Goal: Communication & Community: Answer question/provide support

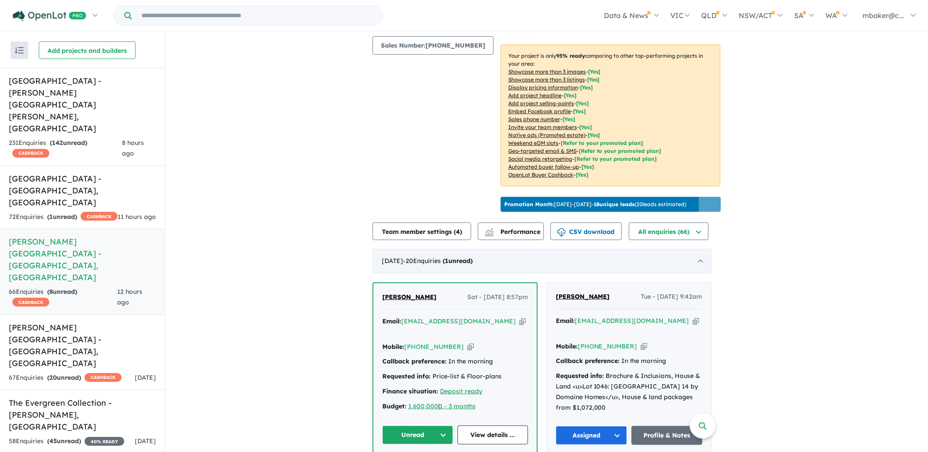
scroll to position [179, 0]
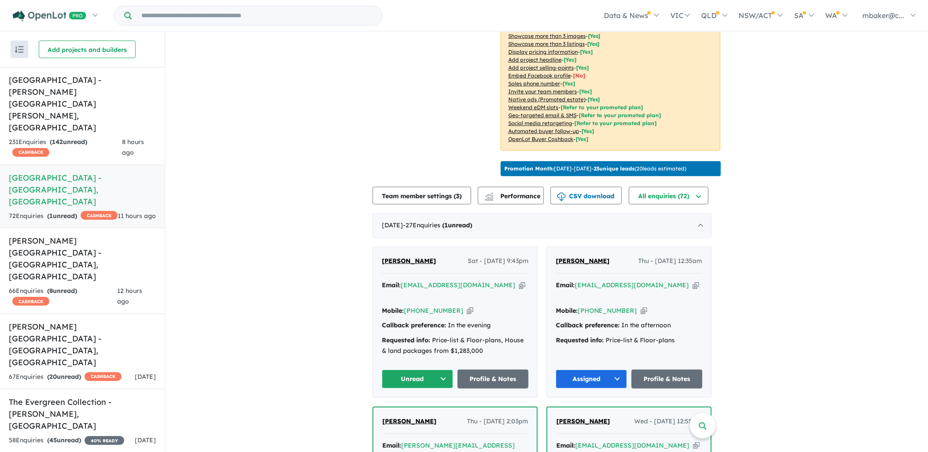
scroll to position [179, 0]
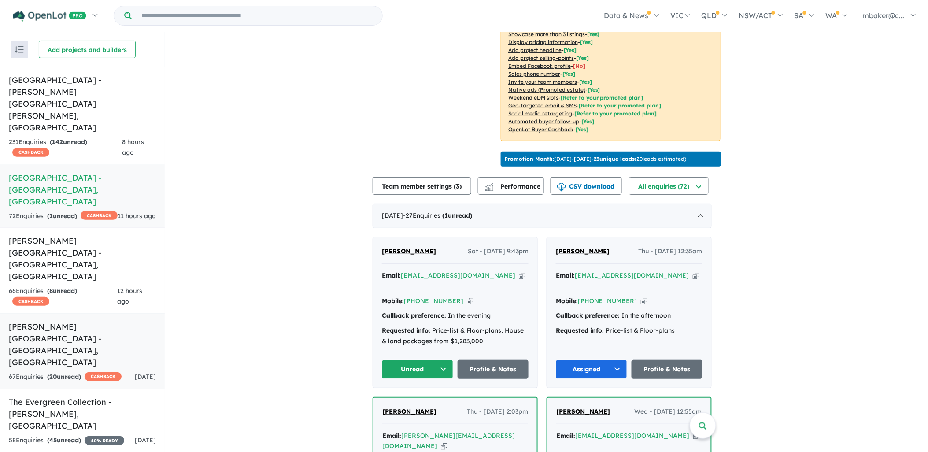
click at [76, 321] on h5 "Tenison Heights Estate - Lochinvar , NSW" at bounding box center [82, 345] width 147 height 48
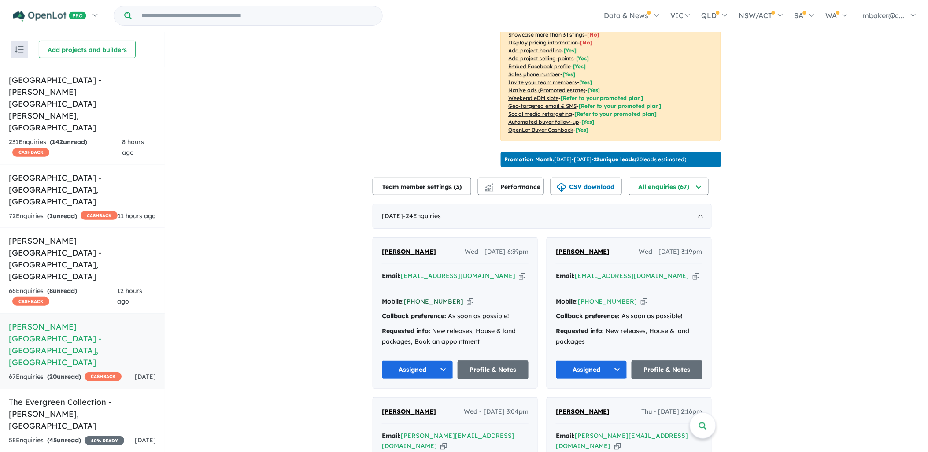
scroll to position [179, 0]
click at [72, 212] on strong "( 1 unread)" at bounding box center [62, 216] width 30 height 8
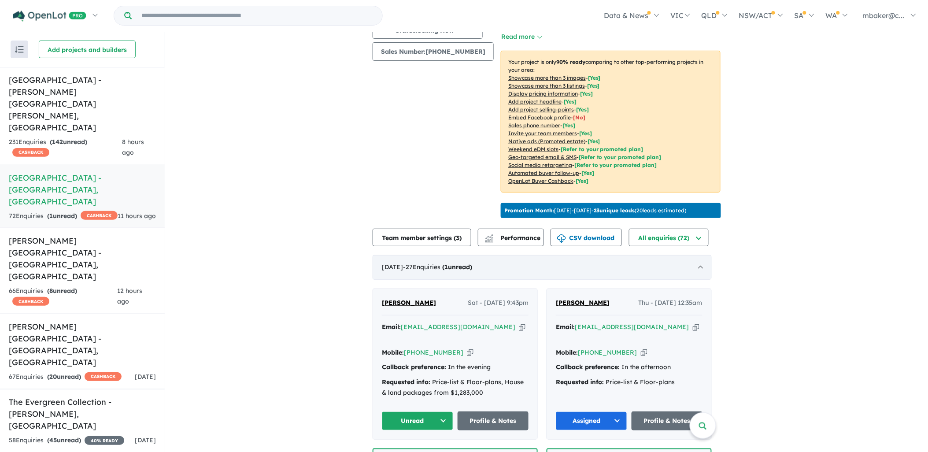
scroll to position [130, 0]
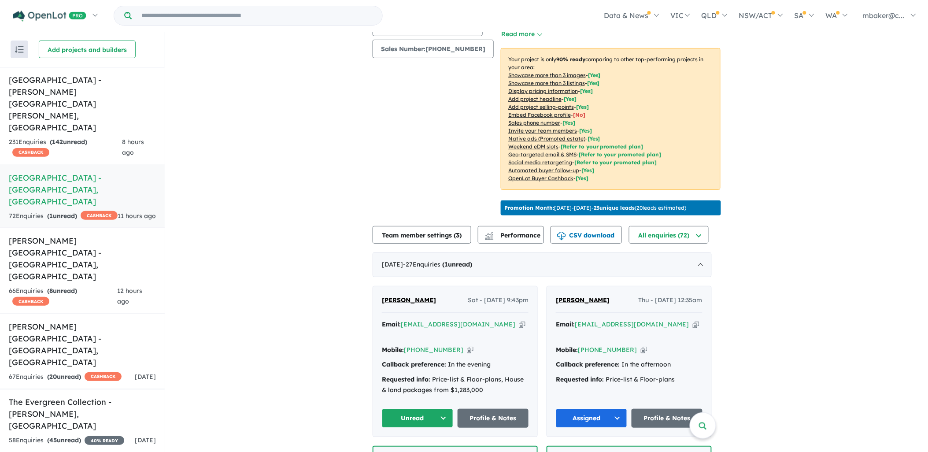
click at [396, 296] on span "Md Karim" at bounding box center [409, 300] width 54 height 8
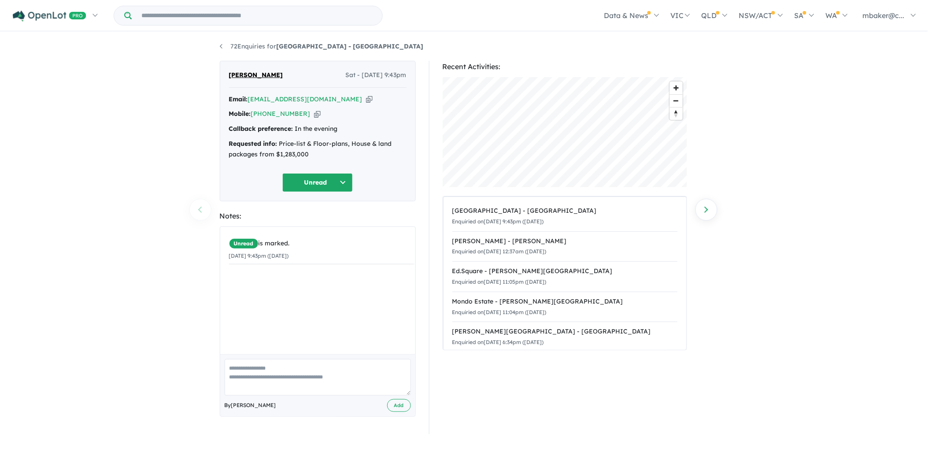
click at [366, 99] on icon "button" at bounding box center [369, 99] width 7 height 9
click at [366, 95] on icon "button" at bounding box center [369, 99] width 7 height 9
click at [314, 115] on icon "button" at bounding box center [317, 113] width 7 height 9
click at [132, 445] on div "72 Enquiries for Ridgehaven Estate - Elderslie Previous enquiry Next enquiry Md…" at bounding box center [464, 243] width 928 height 421
